Goal: Navigation & Orientation: Go to known website

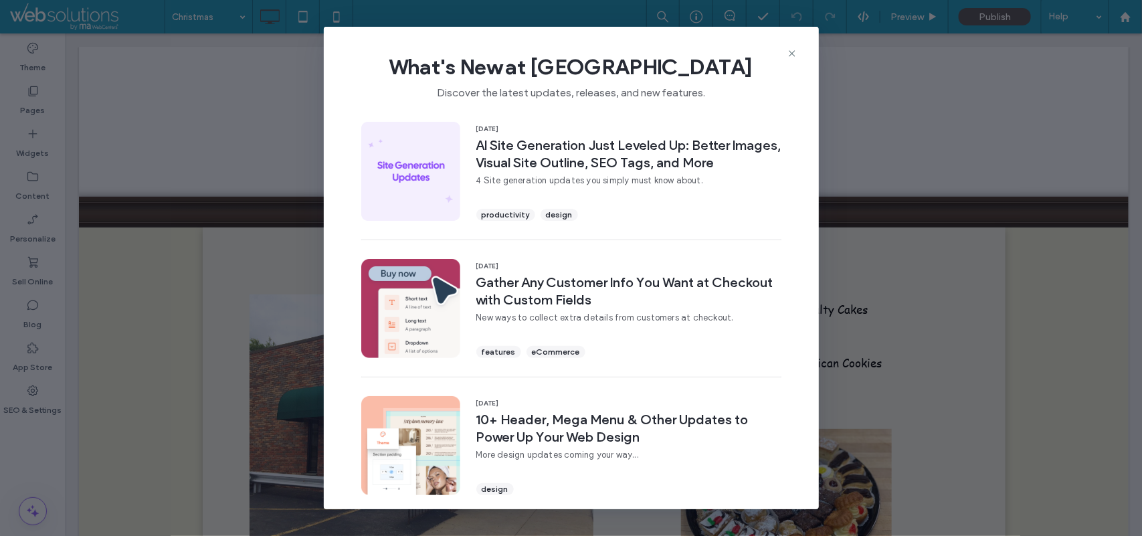
click at [794, 47] on div "What's New at [GEOGRAPHIC_DATA] Discover the latest updates, releases, and new …" at bounding box center [571, 72] width 495 height 90
click at [786, 49] on icon at bounding box center [791, 53] width 11 height 11
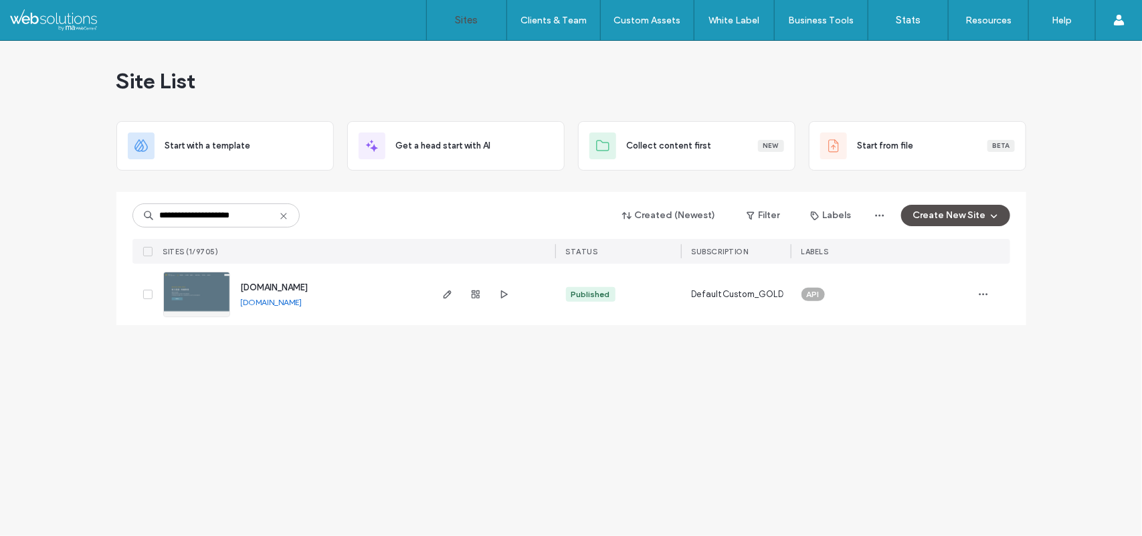
drag, startPoint x: 341, startPoint y: 304, endPoint x: 352, endPoint y: 302, distance: 11.5
click at [352, 302] on div "www.reviveurology.com www.reviveurology.com" at bounding box center [329, 294] width 199 height 62
drag, startPoint x: 353, startPoint y: 308, endPoint x: 332, endPoint y: 301, distance: 21.8
click at [332, 301] on div "www.reviveurology.com www.reviveurology.com" at bounding box center [329, 294] width 199 height 62
copy div "www.reviveurology.com"
